Goal: Check status: Check status

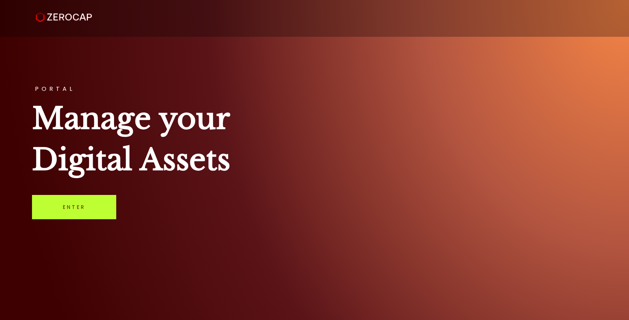
click at [95, 200] on link "Enter" at bounding box center [74, 207] width 84 height 24
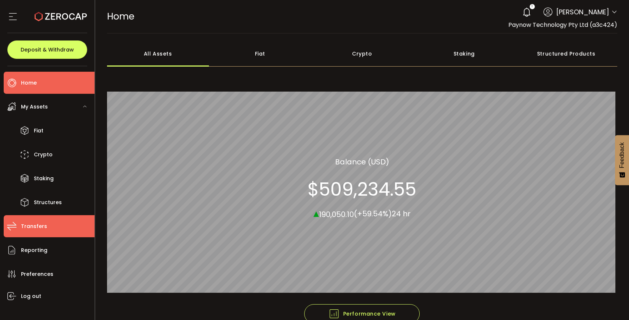
click at [41, 224] on span "Transfers" at bounding box center [34, 226] width 26 height 11
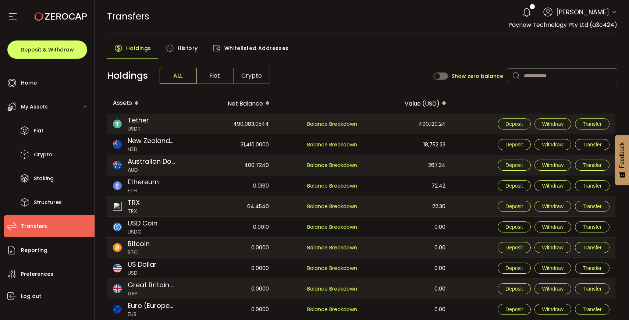
click at [192, 46] on span "History" at bounding box center [188, 48] width 20 height 15
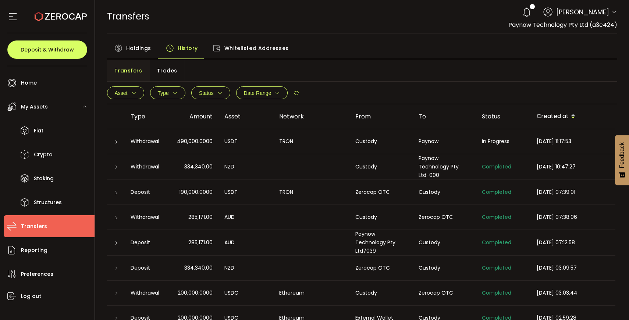
click at [314, 143] on div "TRON" at bounding box center [311, 141] width 76 height 8
click at [116, 146] on td at bounding box center [116, 141] width 18 height 25
click at [116, 143] on icon at bounding box center [116, 142] width 4 height 4
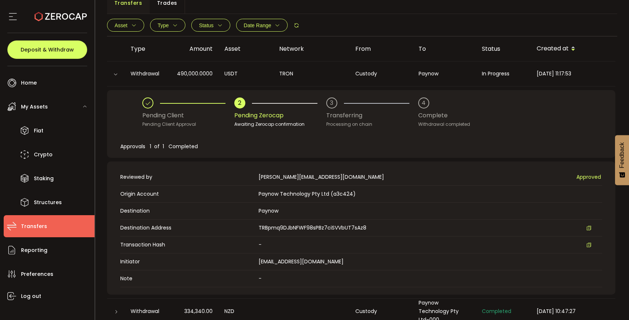
scroll to position [67, 0]
